Goal: Information Seeking & Learning: Learn about a topic

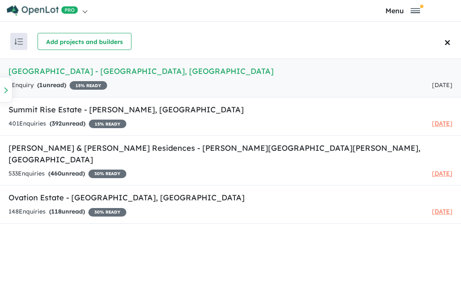
click at [102, 192] on h5 "Ovation Estate - Leppington , NSW" at bounding box center [231, 198] width 444 height 12
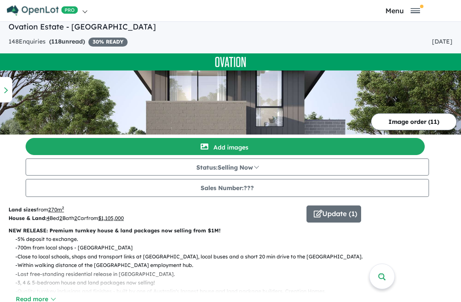
scroll to position [2, 0]
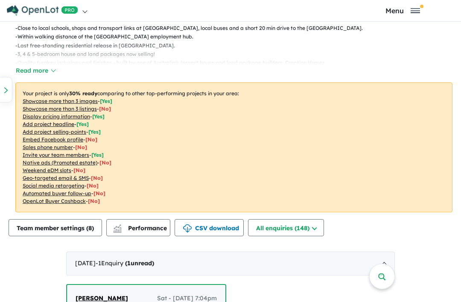
scroll to position [260, 0]
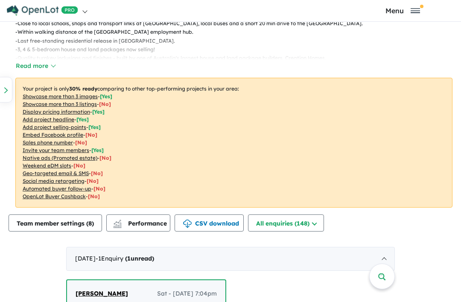
click at [290, 222] on button "All enquiries ( 148 )" at bounding box center [286, 222] width 76 height 17
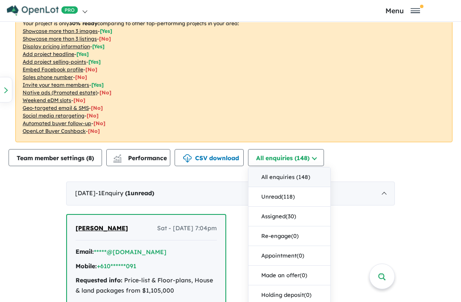
scroll to position [327, 0]
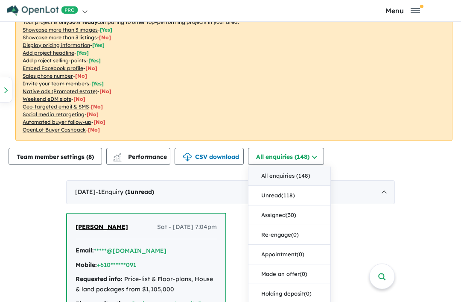
click at [286, 218] on button "Assigned ( 30 )" at bounding box center [289, 215] width 82 height 20
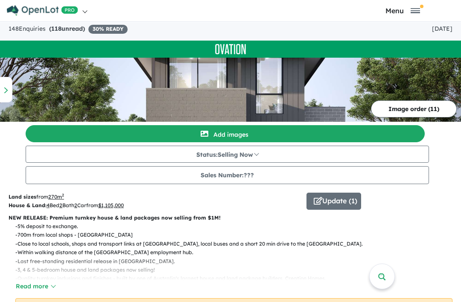
scroll to position [64, 0]
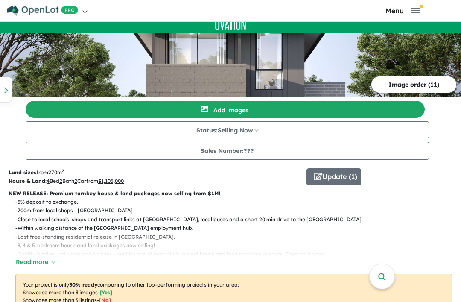
click at [43, 263] on button "Read more" at bounding box center [35, 262] width 40 height 10
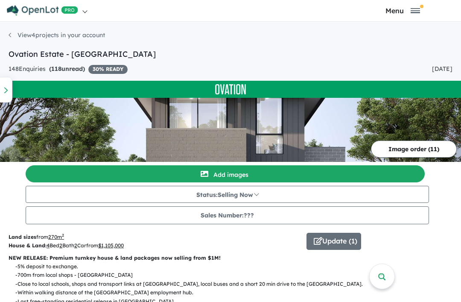
scroll to position [0, 0]
click at [28, 70] on div "148 Enquir ies ( 118 unread) 30 % READY" at bounding box center [68, 69] width 119 height 10
click at [17, 32] on link "View 4 projects in your account" at bounding box center [57, 35] width 96 height 8
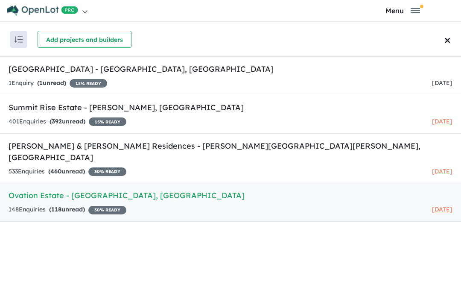
click at [58, 190] on h5 "Ovation Estate - Leppington , NSW" at bounding box center [231, 196] width 444 height 12
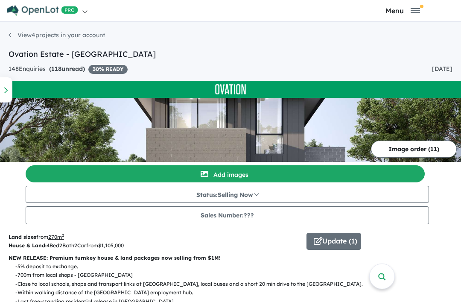
click at [84, 10] on link at bounding box center [118, 10] width 224 height 21
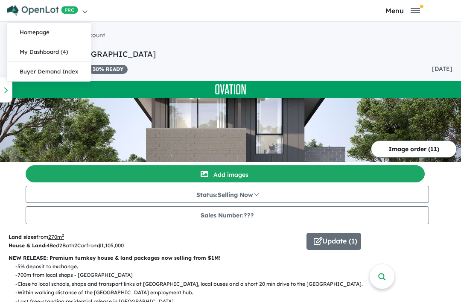
click at [60, 52] on link "My Dashboard (4)" at bounding box center [49, 52] width 84 height 20
